Goal: Task Accomplishment & Management: Complete application form

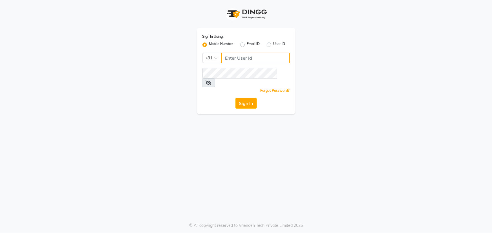
type input "9603123126"
click at [248, 98] on button "Sign In" at bounding box center [245, 103] width 21 height 11
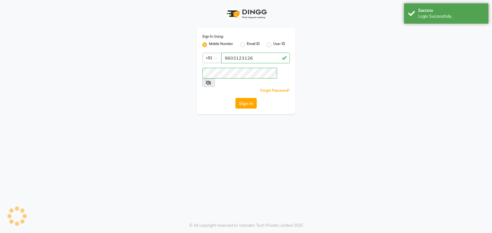
select select "5822"
select select "service"
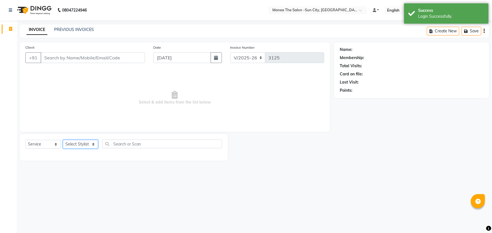
click at [87, 143] on select "Select Stylist [PERSON_NAME] [PERSON_NAME] [PERSON_NAME] Ikrar [PERSON_NAME] K …" at bounding box center [80, 144] width 35 height 9
select select "62892"
click at [63, 140] on select "Select Stylist [PERSON_NAME] [PERSON_NAME] [PERSON_NAME] Ikrar [PERSON_NAME] K …" at bounding box center [80, 144] width 35 height 9
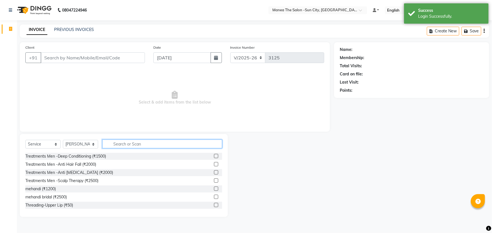
click at [145, 145] on input "text" at bounding box center [162, 144] width 120 height 9
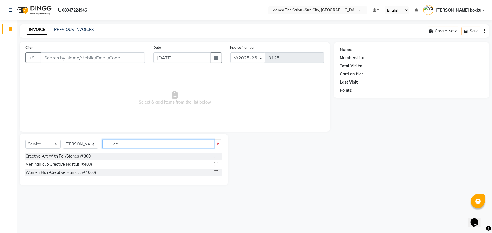
type input "cre"
click at [217, 163] on label at bounding box center [216, 164] width 4 height 4
click at [217, 163] on input "checkbox" at bounding box center [216, 165] width 4 height 4
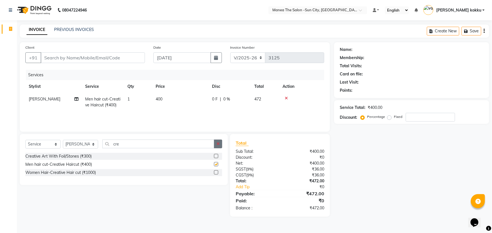
checkbox input "false"
click at [217, 143] on icon "button" at bounding box center [217, 144] width 3 height 4
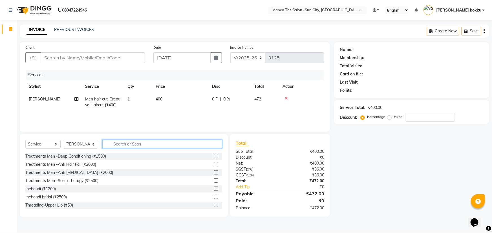
click at [194, 143] on input "text" at bounding box center [162, 144] width 120 height 9
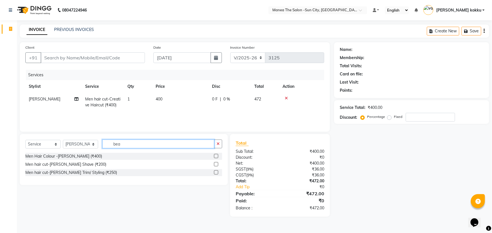
type input "bea"
click at [217, 172] on label at bounding box center [216, 172] width 4 height 4
click at [217, 172] on input "checkbox" at bounding box center [216, 173] width 4 height 4
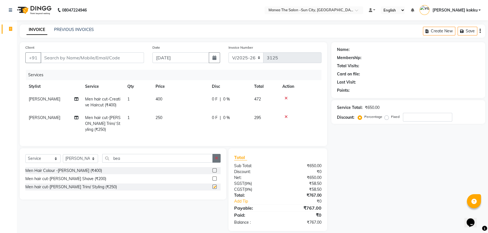
checkbox input "false"
click at [220, 161] on button "button" at bounding box center [216, 158] width 8 height 9
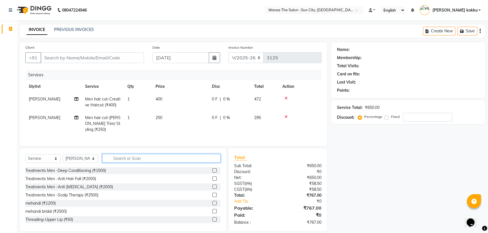
click at [206, 163] on input "text" at bounding box center [161, 158] width 118 height 9
type input "men"
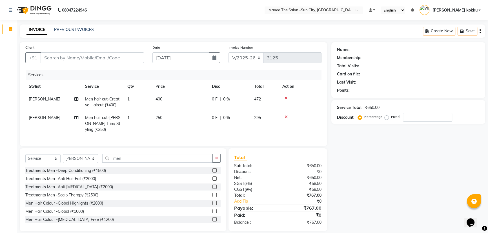
click at [212, 222] on label at bounding box center [214, 219] width 4 height 4
click at [212, 222] on input "checkbox" at bounding box center [214, 220] width 4 height 4
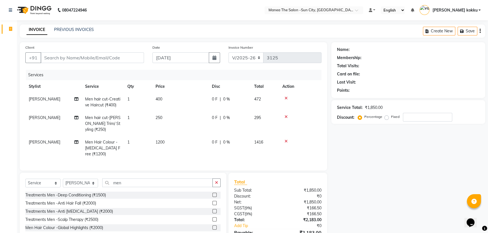
checkbox input "false"
click at [88, 186] on select "Select Stylist [PERSON_NAME] [PERSON_NAME] [PERSON_NAME] Ikrar [PERSON_NAME] K …" at bounding box center [80, 183] width 35 height 9
select select "89893"
click at [63, 183] on select "Select Stylist [PERSON_NAME] [PERSON_NAME] [PERSON_NAME] Ikrar [PERSON_NAME] K …" at bounding box center [80, 183] width 35 height 9
click at [133, 186] on input "men" at bounding box center [157, 183] width 110 height 9
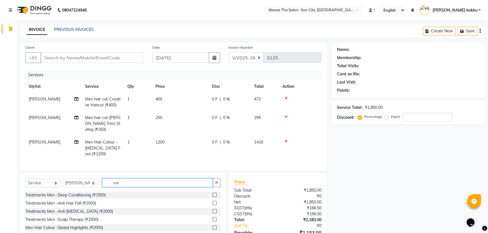
type input "m"
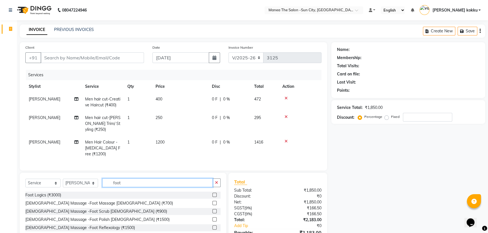
type input "foot"
click at [212, 205] on label at bounding box center [214, 203] width 4 height 4
click at [212, 205] on input "checkbox" at bounding box center [214, 204] width 4 height 4
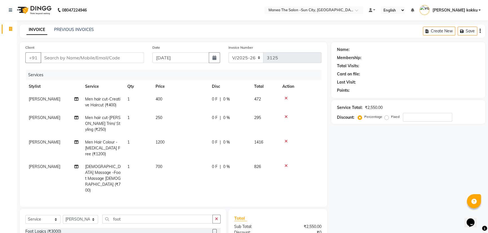
checkbox input "false"
click at [214, 215] on button "button" at bounding box center [216, 219] width 8 height 9
click at [87, 215] on select "Select Stylist [PERSON_NAME] [PERSON_NAME] [PERSON_NAME] Ikrar [PERSON_NAME] K …" at bounding box center [80, 219] width 35 height 9
select select "62892"
click at [63, 215] on select "Select Stylist [PERSON_NAME] [PERSON_NAME] [PERSON_NAME] Ikrar [PERSON_NAME] K …" at bounding box center [80, 219] width 35 height 9
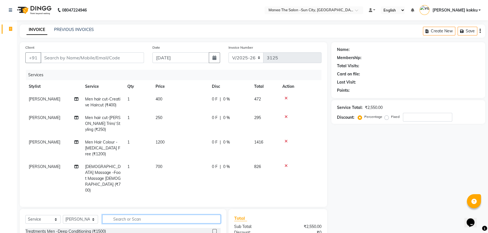
click at [171, 215] on input "text" at bounding box center [161, 219] width 118 height 9
type input "bea"
click at [214, 229] on label at bounding box center [214, 231] width 4 height 4
click at [214, 230] on input "checkbox" at bounding box center [214, 232] width 4 height 4
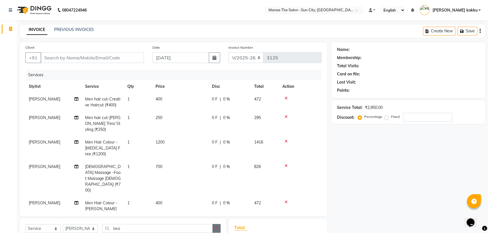
checkbox input "false"
click at [219, 229] on button "button" at bounding box center [216, 228] width 8 height 9
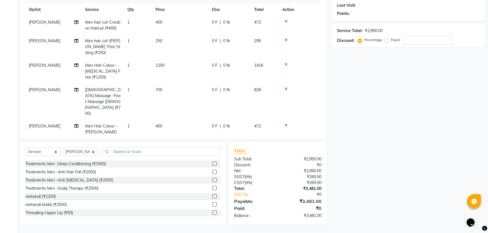
click at [157, 90] on span "700" at bounding box center [159, 89] width 7 height 5
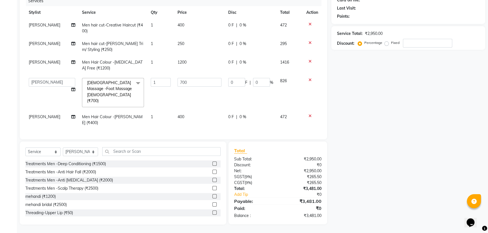
scroll to position [60, 0]
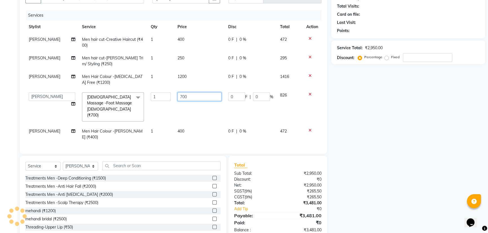
drag, startPoint x: 194, startPoint y: 96, endPoint x: 174, endPoint y: 98, distance: 20.4
click at [174, 98] on td "700" at bounding box center [199, 107] width 51 height 36
type input "800"
click at [416, 139] on div "Name: Membership: Total Visits: Card on file: Last Visit: Points: Service Total…" at bounding box center [410, 111] width 158 height 257
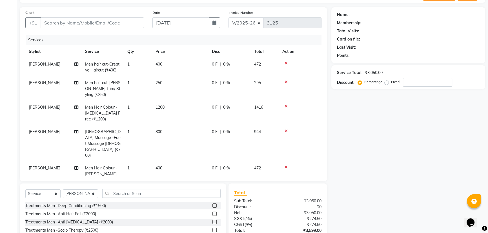
scroll to position [0, 0]
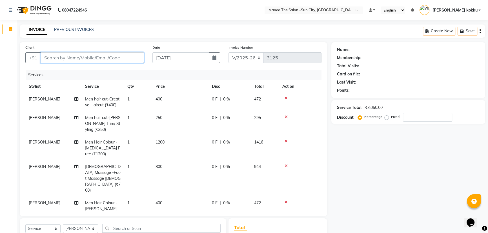
click at [92, 55] on input "Client" at bounding box center [92, 57] width 103 height 11
click at [97, 56] on input "Client" at bounding box center [92, 57] width 103 height 11
type input "9"
type input "0"
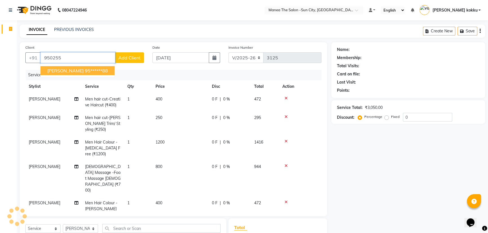
click at [69, 70] on span "ranganath reddy" at bounding box center [65, 71] width 36 height 6
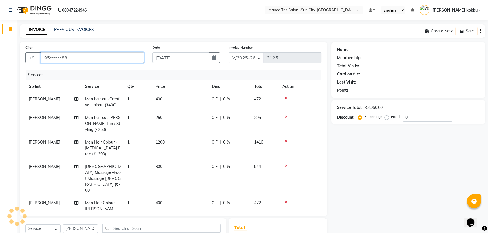
type input "95******88"
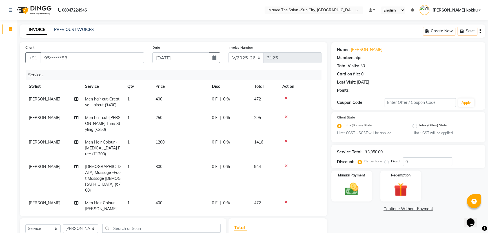
select select "1: Object"
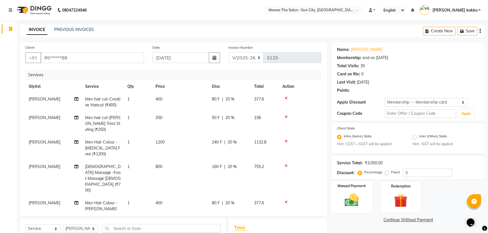
type input "20"
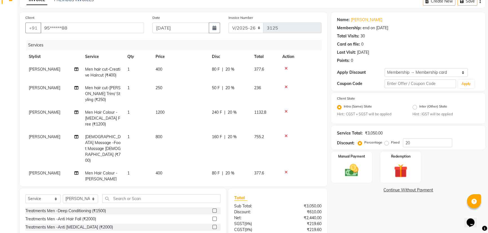
scroll to position [77, 0]
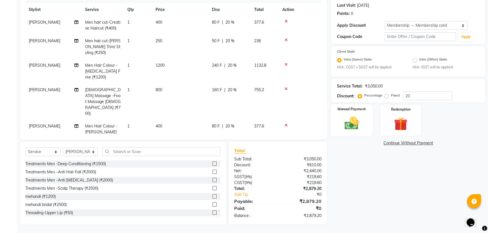
click at [353, 123] on img at bounding box center [351, 124] width 23 height 16
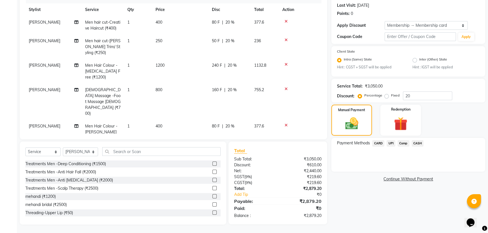
click at [377, 144] on span "CARD" at bounding box center [378, 143] width 12 height 6
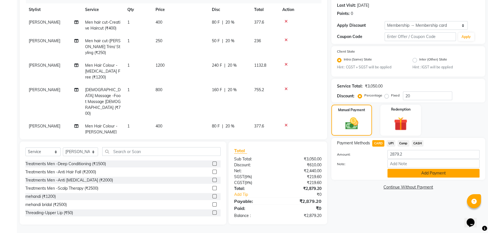
click at [405, 174] on button "Add Payment" at bounding box center [433, 173] width 92 height 9
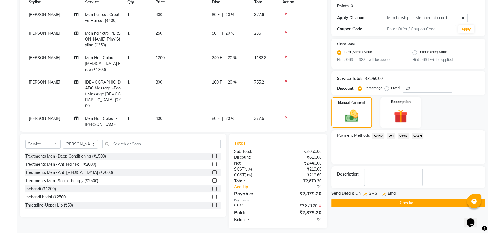
scroll to position [88, 0]
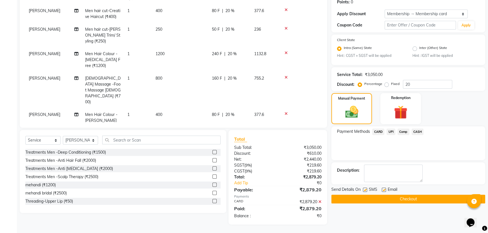
click at [366, 190] on label at bounding box center [365, 190] width 4 height 4
click at [366, 190] on input "checkbox" at bounding box center [365, 190] width 4 height 4
checkbox input "false"
click at [389, 199] on button "Checkout" at bounding box center [408, 199] width 154 height 9
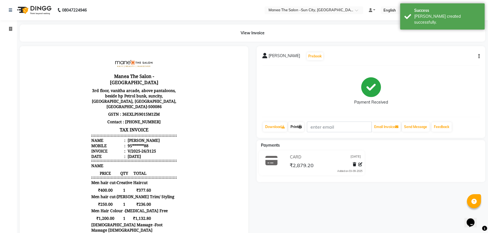
click at [297, 128] on link "Print" at bounding box center [296, 127] width 16 height 10
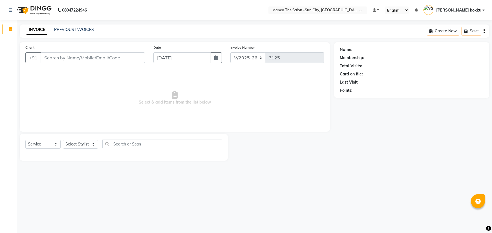
select select "5822"
select select "service"
select select "85914"
click at [63, 140] on select "Select Stylist [PERSON_NAME] [PERSON_NAME] [PERSON_NAME] Ikrar [PERSON_NAME] K …" at bounding box center [80, 144] width 35 height 9
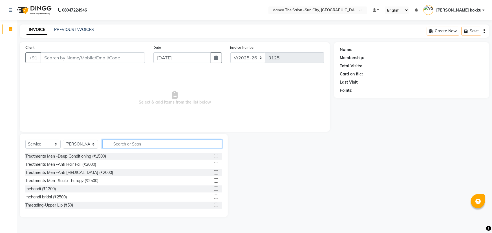
click at [125, 143] on input "text" at bounding box center [162, 144] width 120 height 9
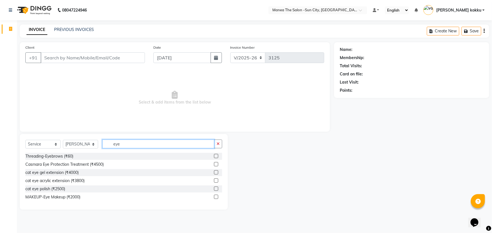
type input "eye"
click at [217, 157] on label at bounding box center [216, 156] width 4 height 4
click at [217, 157] on input "checkbox" at bounding box center [216, 157] width 4 height 4
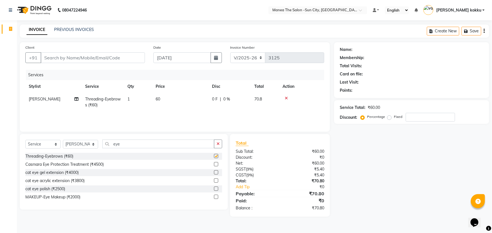
checkbox input "false"
click at [219, 145] on icon "button" at bounding box center [217, 144] width 3 height 4
